Goal: Check status

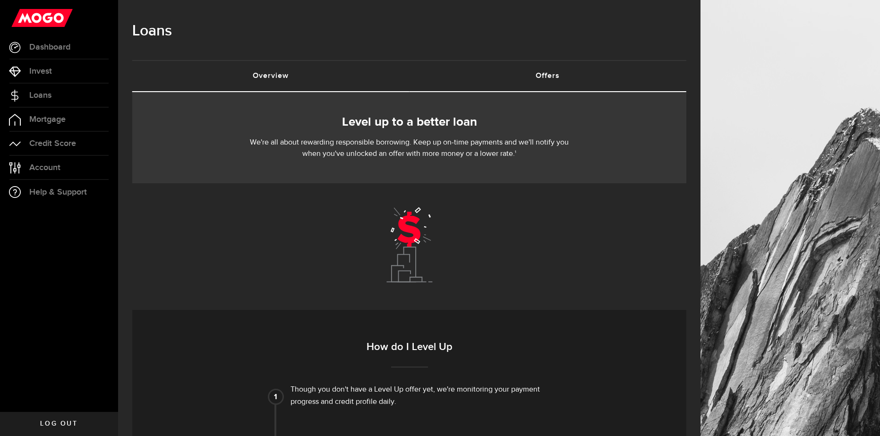
click at [314, 73] on link "Overview (requires attention)" at bounding box center [270, 76] width 277 height 30
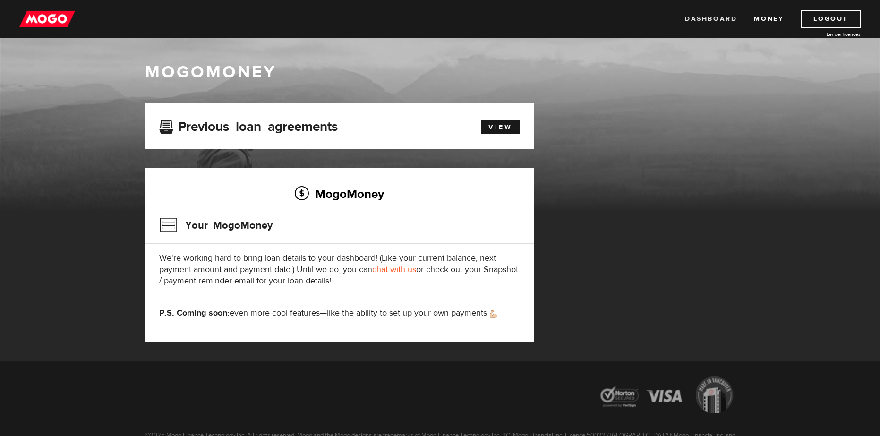
click at [713, 20] on link "Dashboard" at bounding box center [711, 19] width 52 height 18
